Goal: Task Accomplishment & Management: Manage account settings

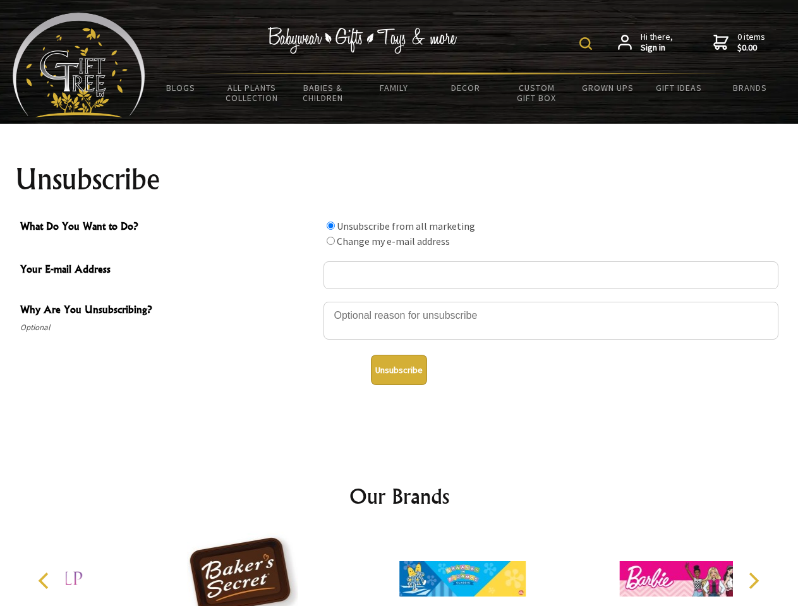
click at [587, 44] on img at bounding box center [585, 43] width 13 height 13
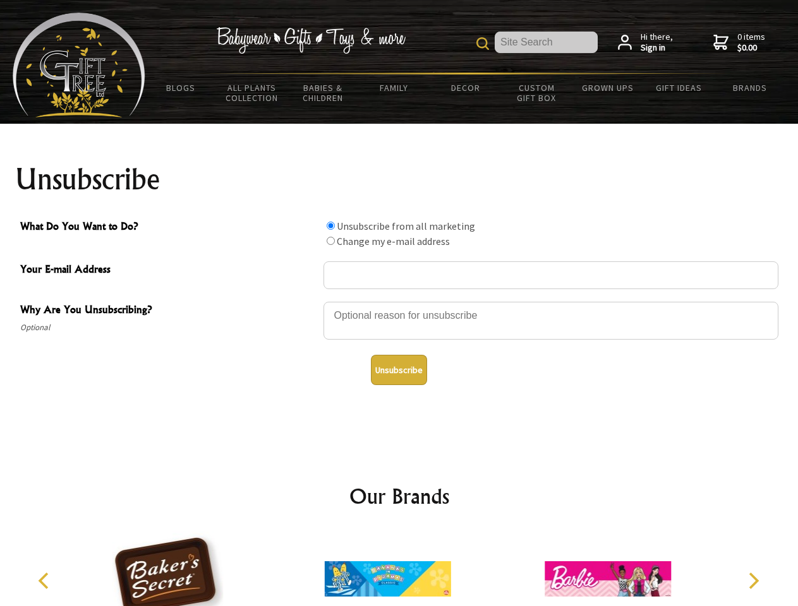
click at [399, 301] on div at bounding box center [550, 323] width 455 height 44
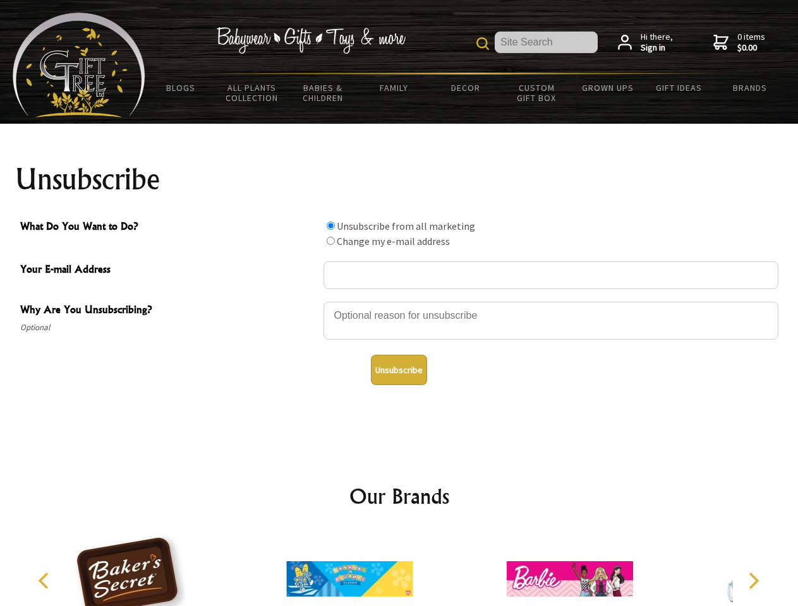
click at [330, 225] on input "What Do You Want to Do?" at bounding box center [331, 226] width 8 height 8
click at [330, 241] on input "What Do You Want to Do?" at bounding box center [331, 241] width 8 height 8
radio input "true"
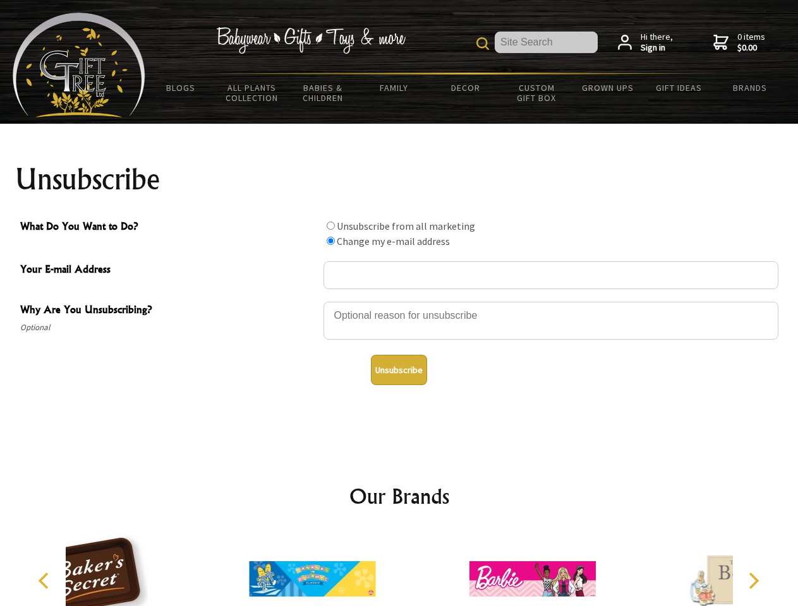
click at [399, 370] on button "Unsubscribe" at bounding box center [399, 370] width 56 height 30
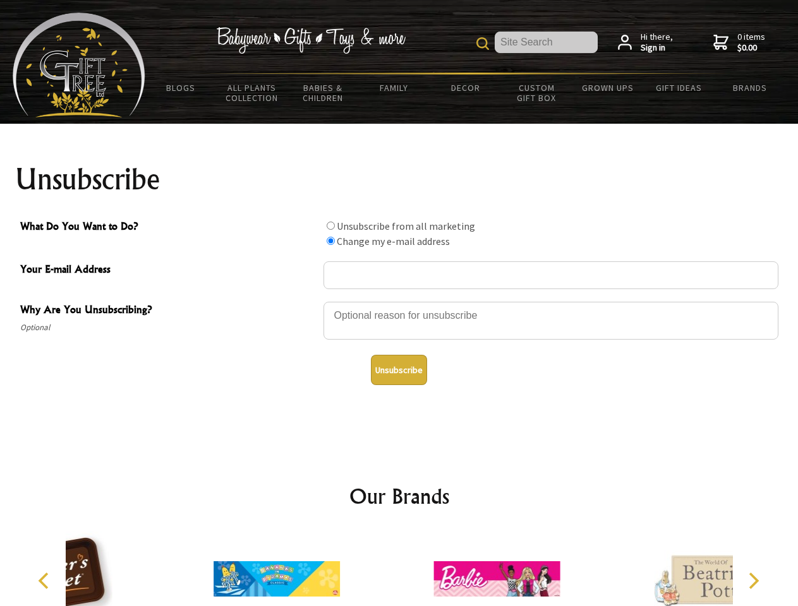
click at [45, 581] on icon "Previous" at bounding box center [45, 581] width 16 height 16
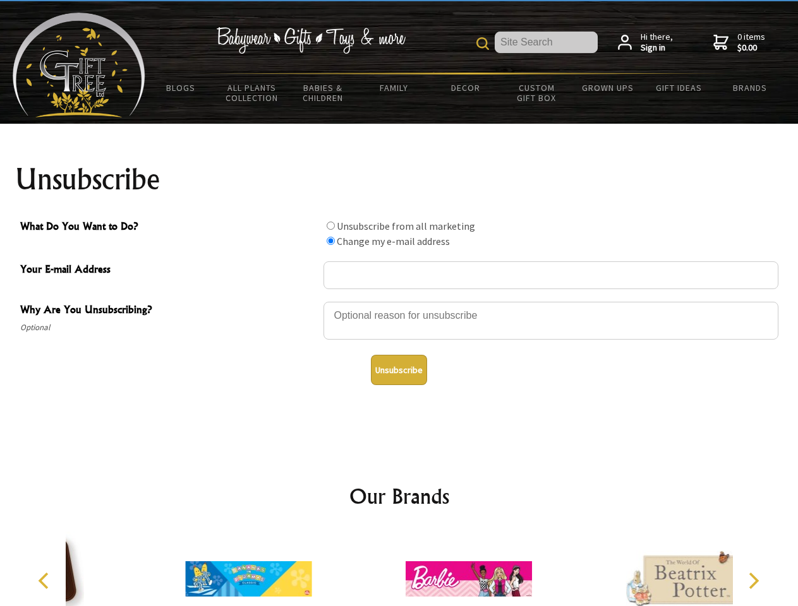
click at [753, 581] on icon "Next" at bounding box center [752, 581] width 16 height 16
